Goal: Task Accomplishment & Management: Complete application form

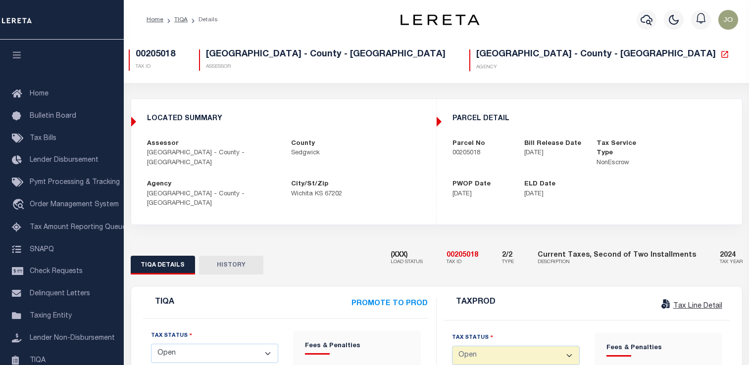
select select "OP2"
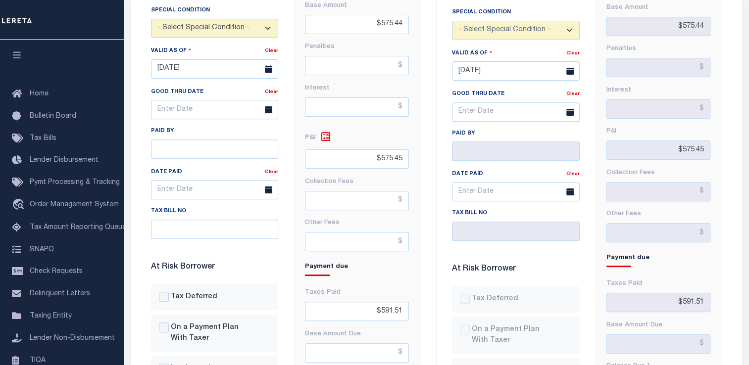
scroll to position [366, 0]
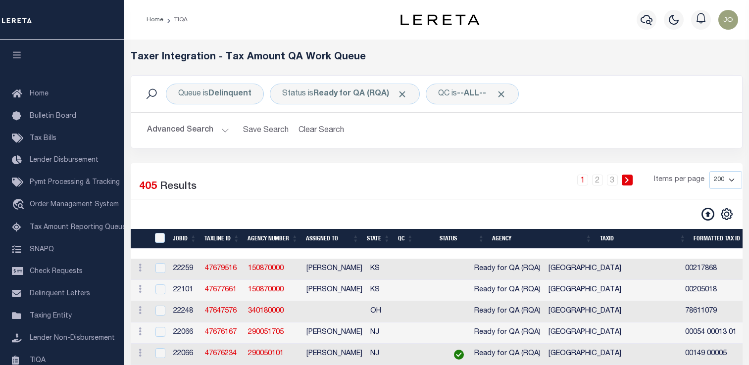
select select "200"
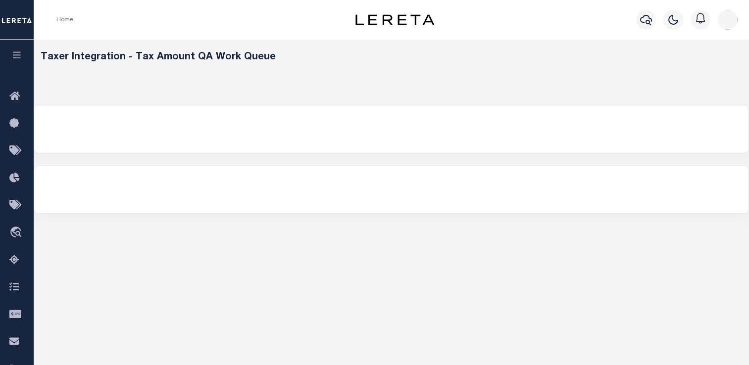
scroll to position [159, 0]
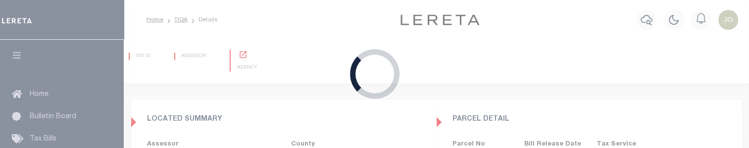
type input "[DATE]"
checkbox input "false"
type input "$575.44"
type input "$575.45"
type input "$591.51"
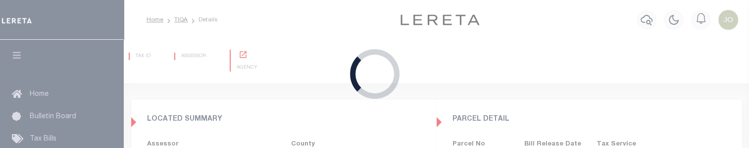
type input "$0"
type input "[DATE]"
checkbox input "false"
type input "$575.44"
type input "$575.45"
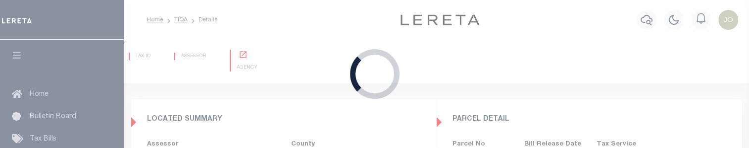
type input "$591.51"
type input "$0"
select select "OP2"
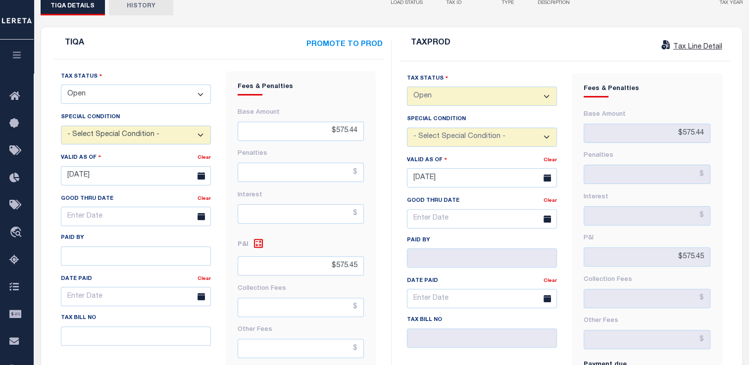
scroll to position [275, 0]
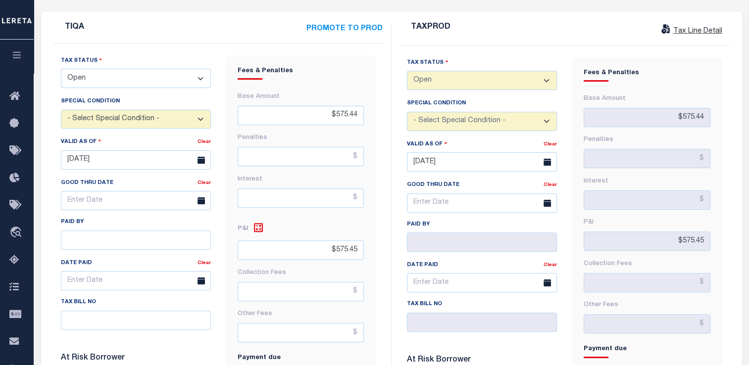
click at [188, 69] on select "- Select Status Code - Open Due/Unpaid Paid Incomplete No Tax Due Internal Refu…" at bounding box center [136, 78] width 150 height 19
select select "INC"
click at [61, 69] on select "- Select Status Code - Open Due/Unpaid Paid Incomplete No Tax Due Internal Refu…" at bounding box center [136, 78] width 150 height 19
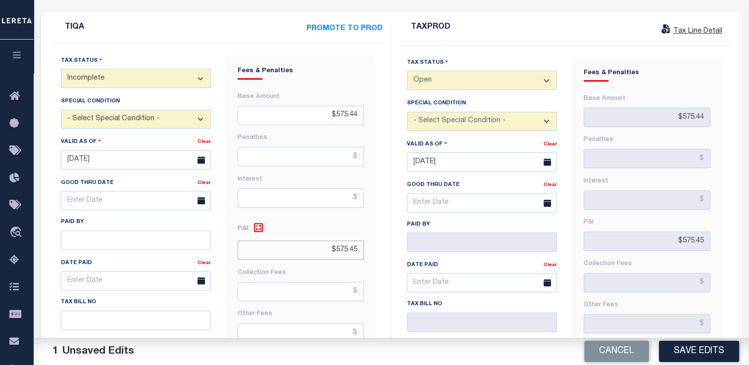
click at [358, 147] on input "$575.45" at bounding box center [301, 250] width 126 height 19
type input "$575.44"
click at [171, 147] on input "text" at bounding box center [136, 200] width 150 height 19
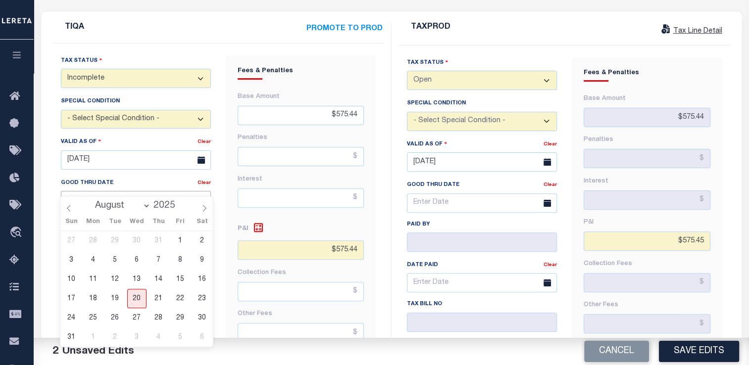
click at [171, 147] on input "text" at bounding box center [136, 200] width 150 height 19
click at [166, 147] on div "Good Thru Date" at bounding box center [129, 185] width 137 height 14
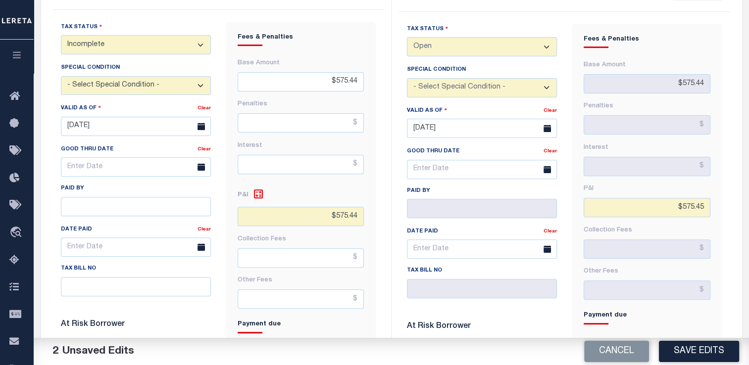
scroll to position [328, 0]
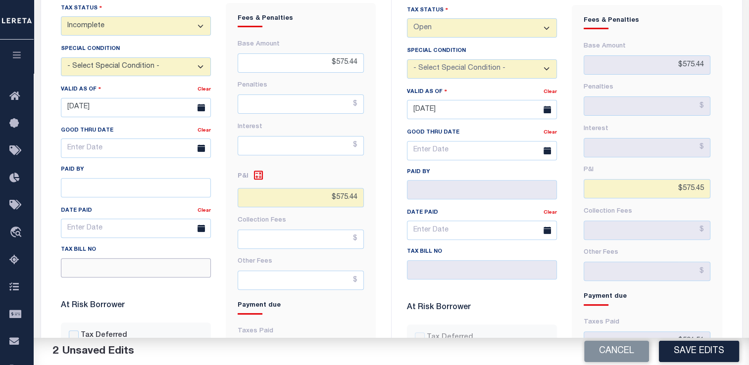
click at [146, 147] on input "tax Bill No" at bounding box center [136, 268] width 150 height 19
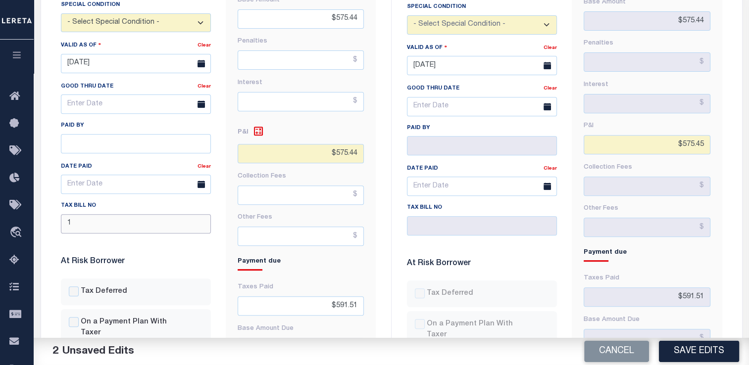
scroll to position [376, 0]
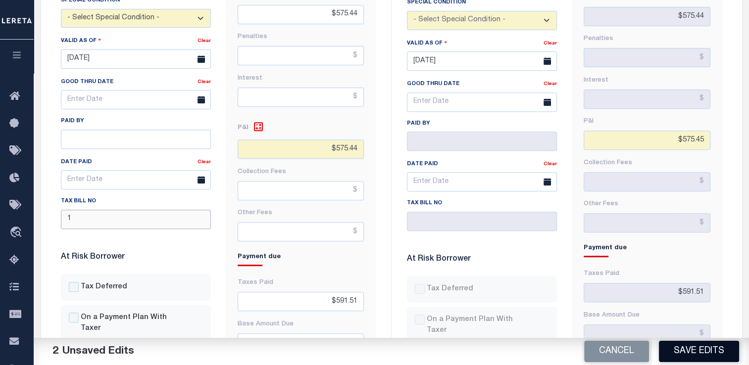
type input "1"
click at [699, 147] on button "Save Edits" at bounding box center [699, 351] width 80 height 21
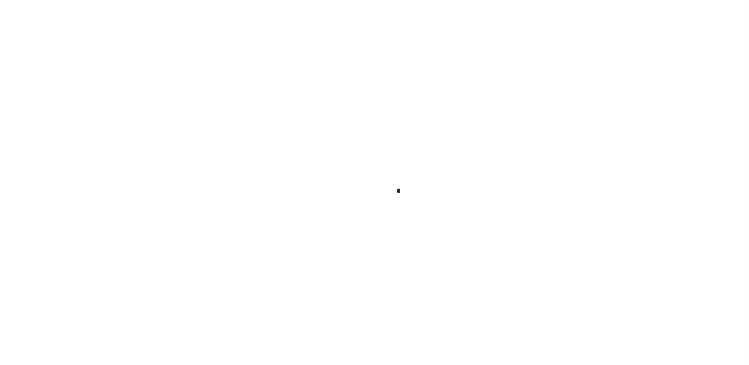
scroll to position [376, 0]
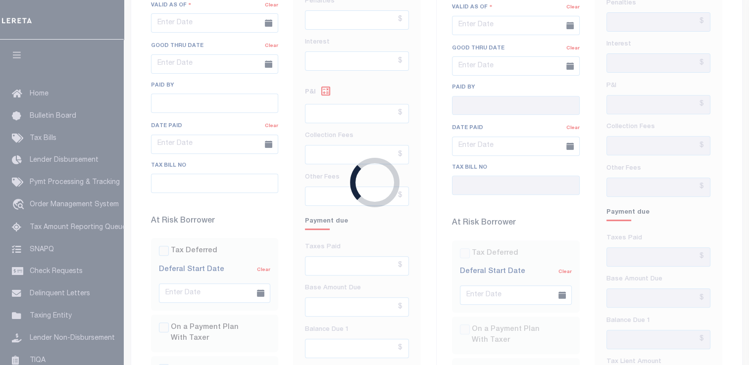
type input "[DATE]"
type input "1"
checkbox input "false"
type input "$575.44"
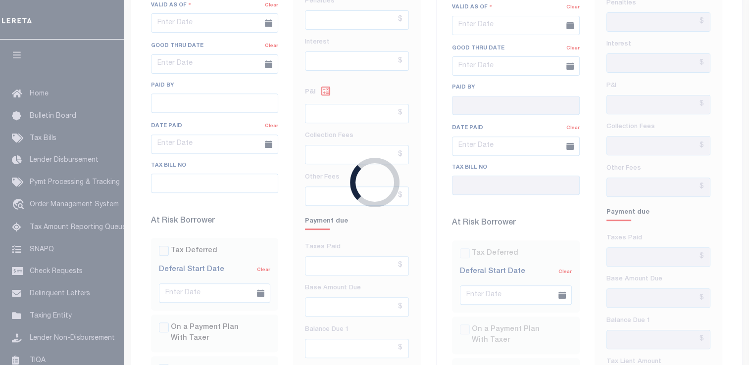
type input "$591.51"
type input "$0"
type input "[DATE]"
checkbox input "false"
type input "$575.44"
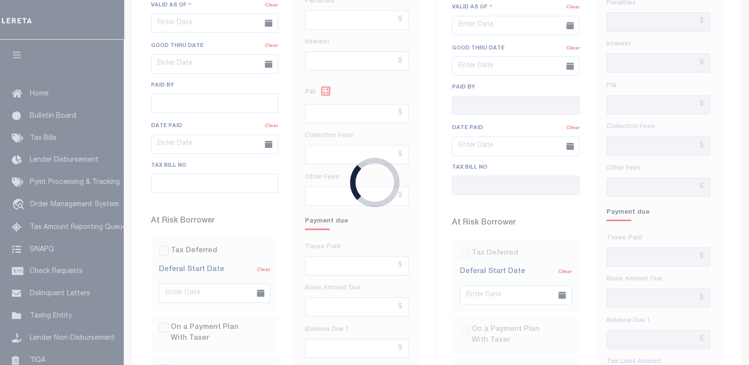
type input "$575.45"
type input "$591.51"
type input "$0"
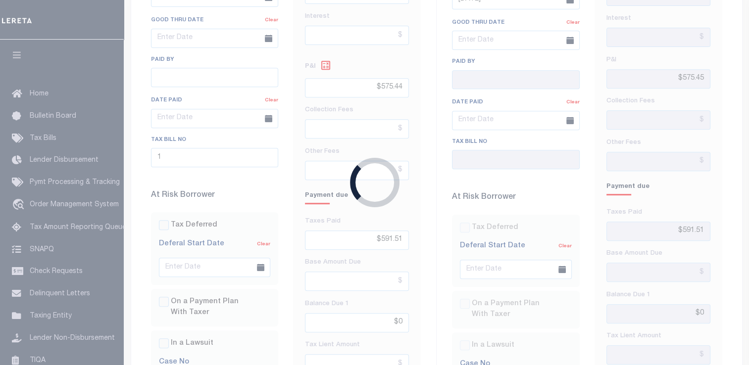
select select "INC"
select select "OP2"
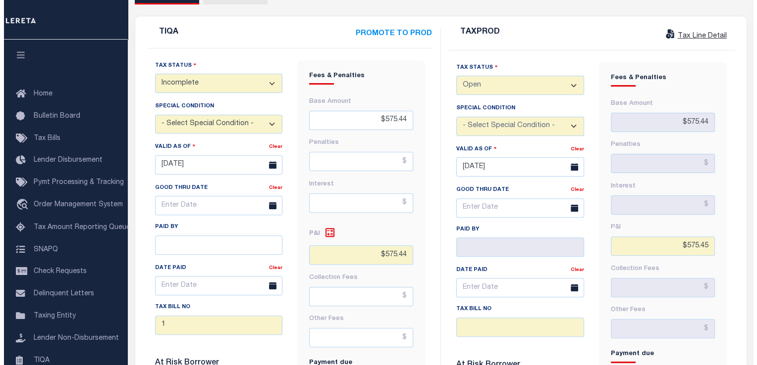
scroll to position [268, 0]
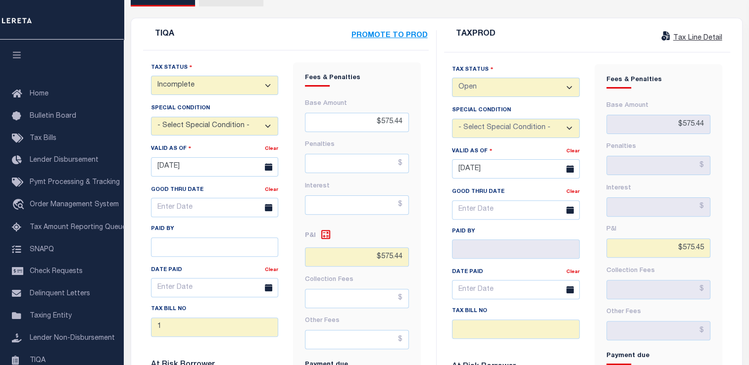
click at [393, 30] on button "PROMOTE TO PROD" at bounding box center [389, 36] width 77 height 12
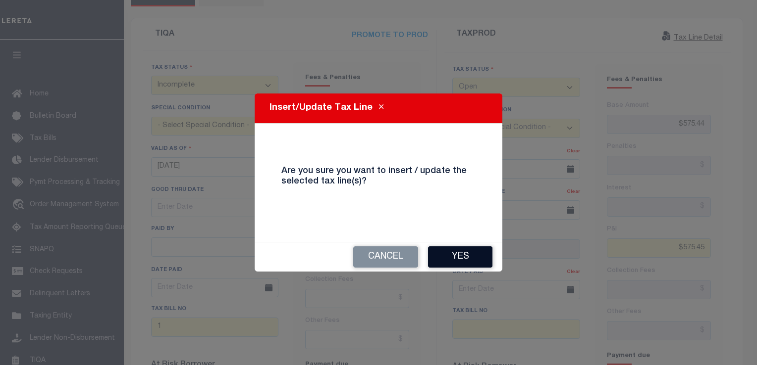
click at [447, 257] on button "Yes" at bounding box center [460, 257] width 64 height 21
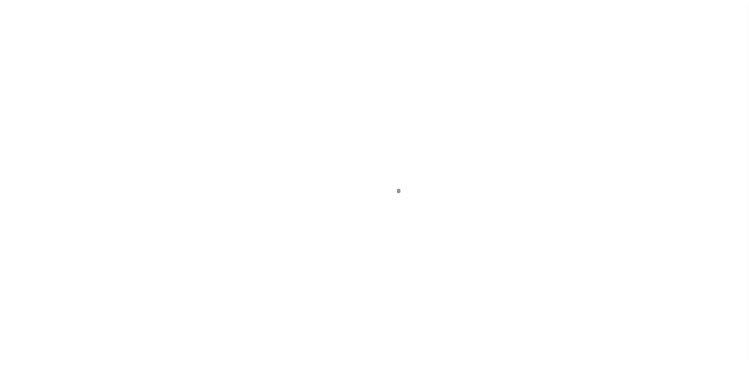
scroll to position [159, 0]
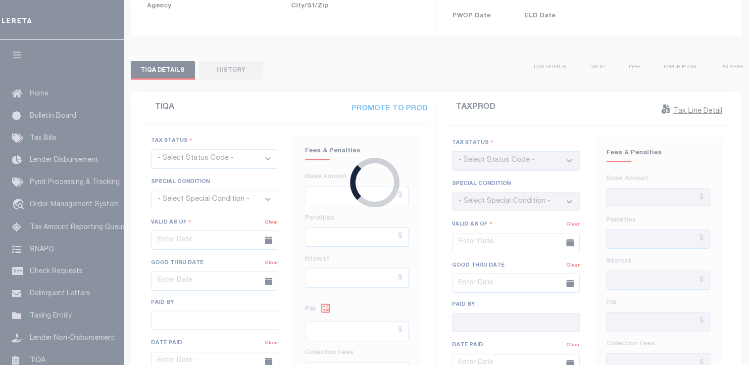
type input "[DATE]"
type input "1"
checkbox input "false"
type input "$575.44"
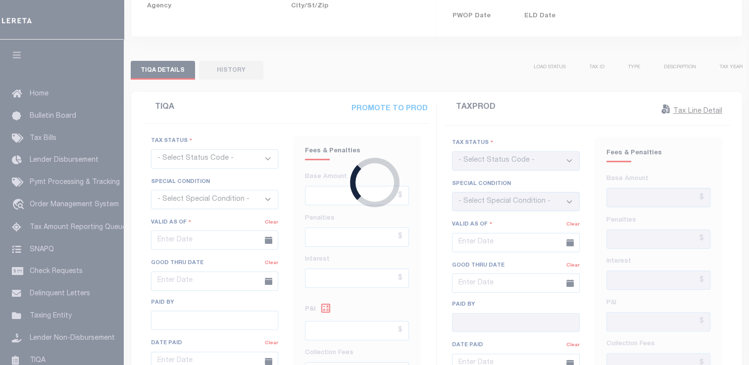
type input "$591.51"
type input "$0"
type input "[DATE]"
type input "1"
checkbox input "false"
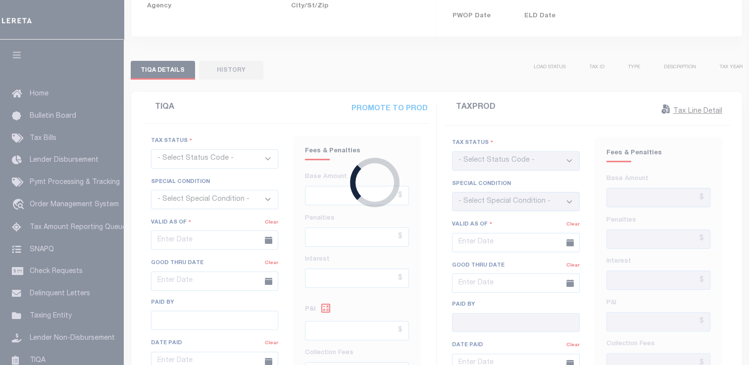
type input "$575.44"
type input "$591.51"
type input "$0"
select select "INC"
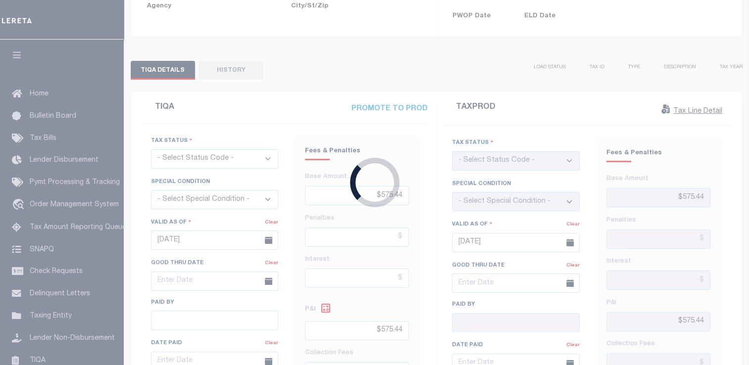
select select "INC"
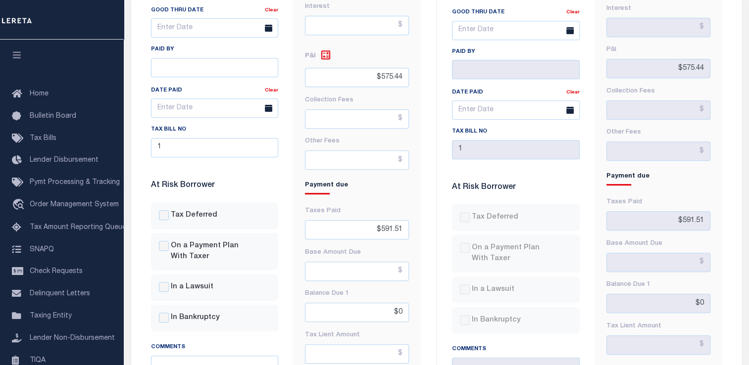
scroll to position [450, 0]
